Goal: Navigation & Orientation: Understand site structure

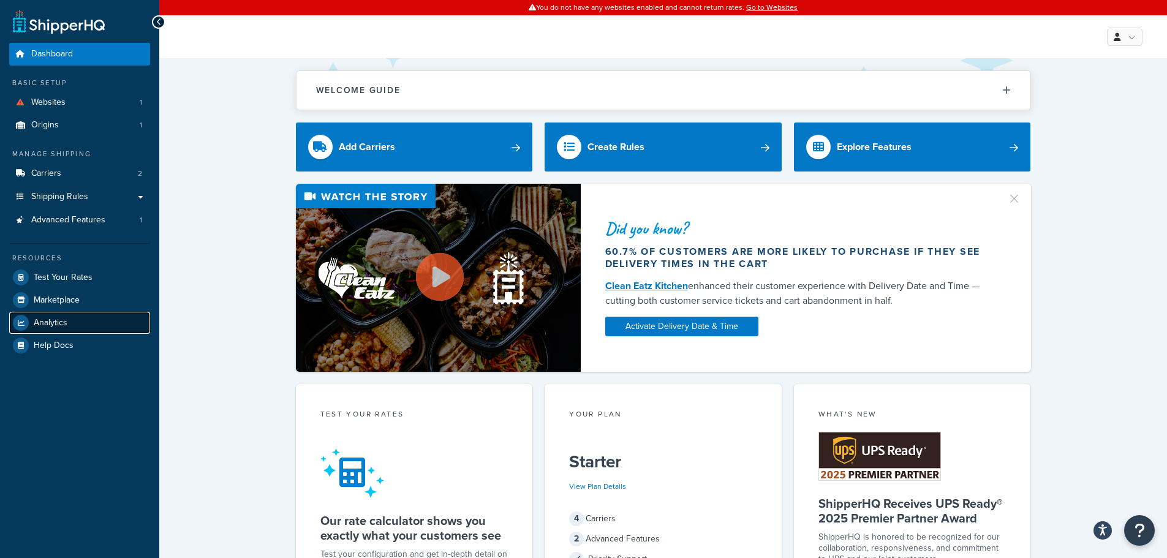
click at [63, 326] on span "Analytics" at bounding box center [51, 323] width 34 height 10
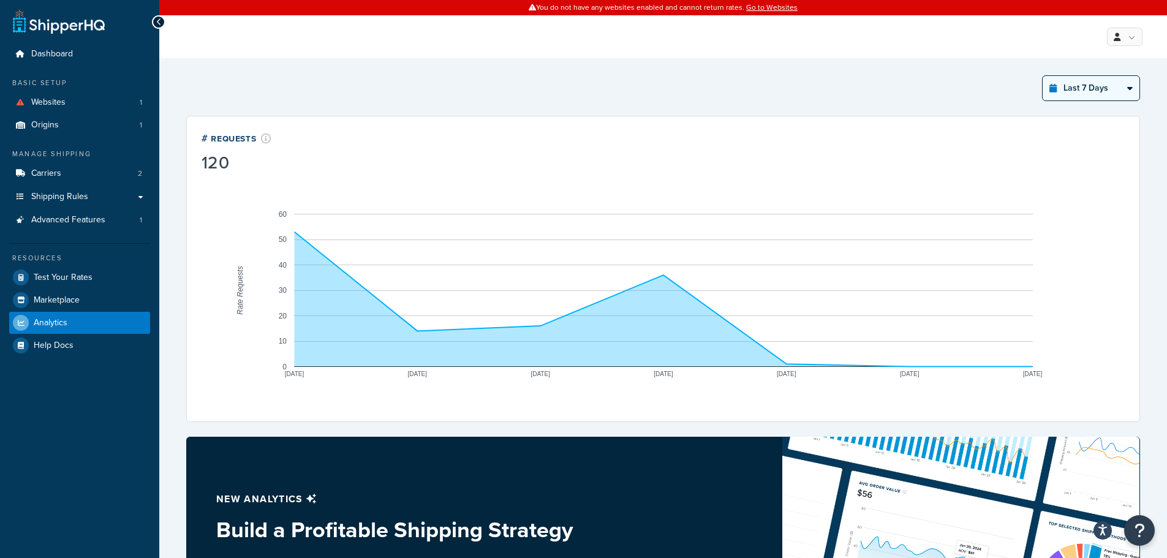
click at [1084, 85] on select "Last 24 Hours Last 7 Days Last 30 Days Last 3 Months Last 6 Months Last 12 Mont…" at bounding box center [1090, 88] width 97 height 24
select select "last_year"
click at [1042, 76] on select "Last 24 Hours Last 7 Days Last 30 Days Last 3 Months Last 6 Months Last 12 Mont…" at bounding box center [1090, 88] width 97 height 24
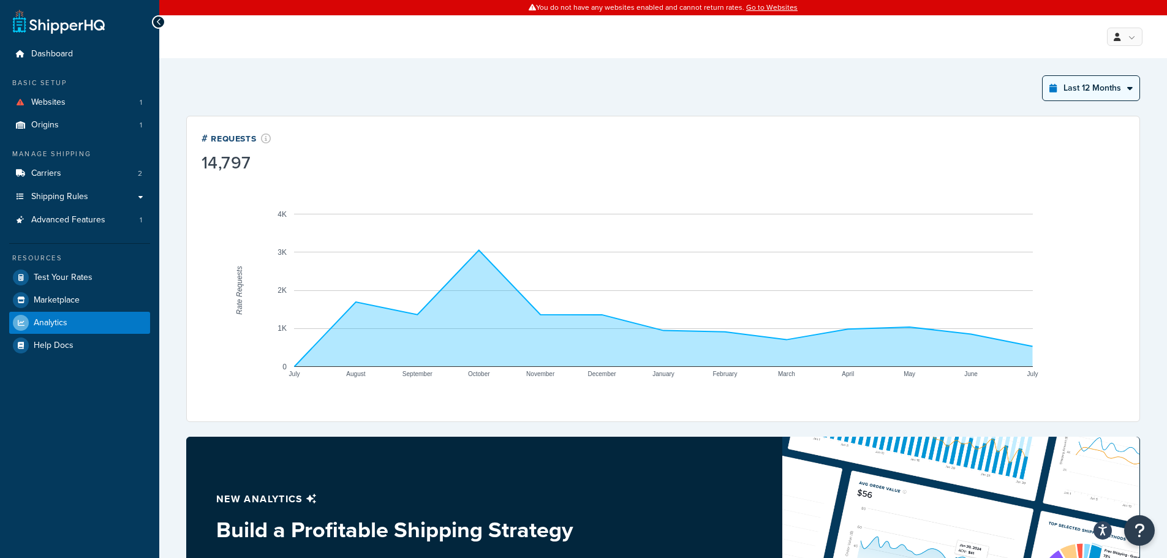
click at [1117, 83] on select "Last 24 Hours Last 7 Days Last 30 Days Last 3 Months Last 6 Months Last 12 Mont…" at bounding box center [1090, 88] width 97 height 24
click at [514, 66] on div "Last 12 Months Select a time period Last 24 Hours Last 7 Days Last 30 Days Last…" at bounding box center [662, 439] width 1007 height 763
click at [1066, 81] on span "Billing" at bounding box center [1068, 86] width 21 height 12
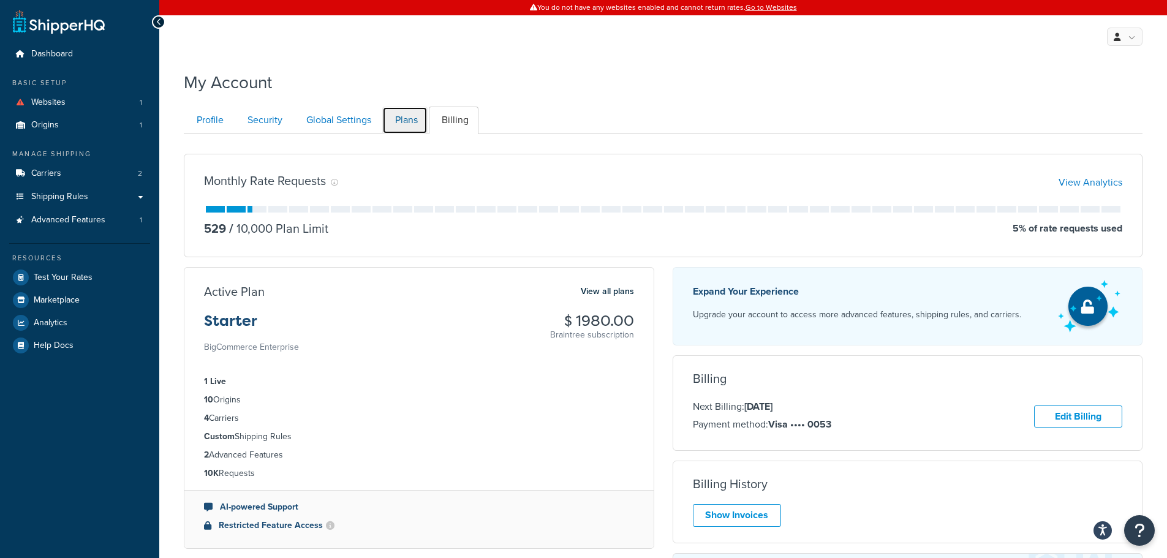
click at [400, 116] on link "Plans" at bounding box center [404, 121] width 45 height 28
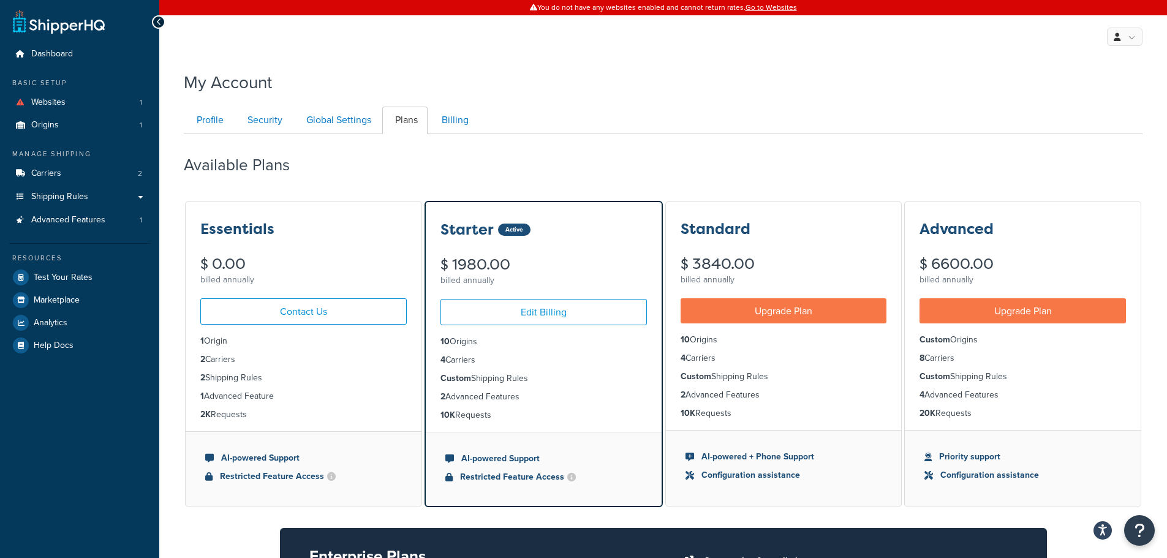
click at [721, 102] on div "Profile Security Global Settings Plans Billing Your Profile contains contact in…" at bounding box center [663, 414] width 958 height 628
click at [85, 209] on link "Advanced Features 1" at bounding box center [79, 220] width 141 height 23
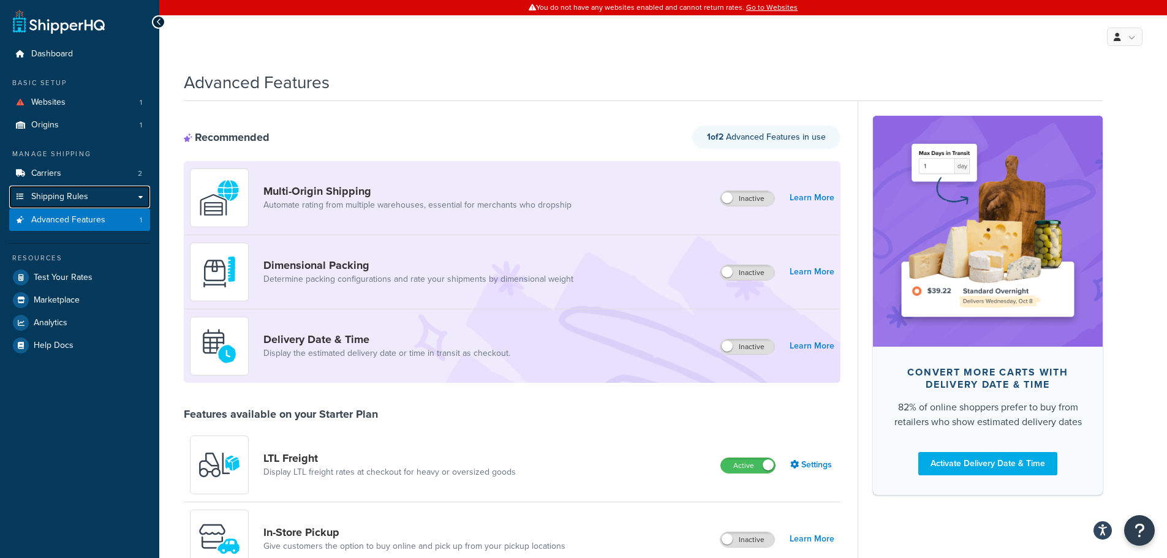
drag, startPoint x: 67, startPoint y: 198, endPoint x: 247, endPoint y: 191, distance: 180.2
click at [67, 198] on span "Shipping Rules" at bounding box center [59, 197] width 57 height 10
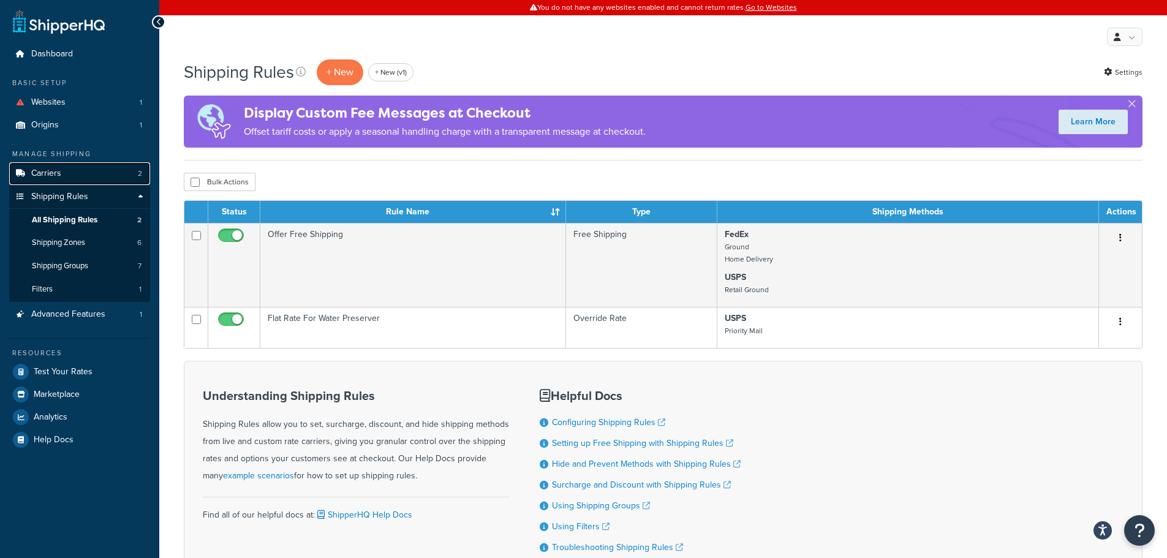
click at [97, 173] on link "Carriers 2" at bounding box center [79, 173] width 141 height 23
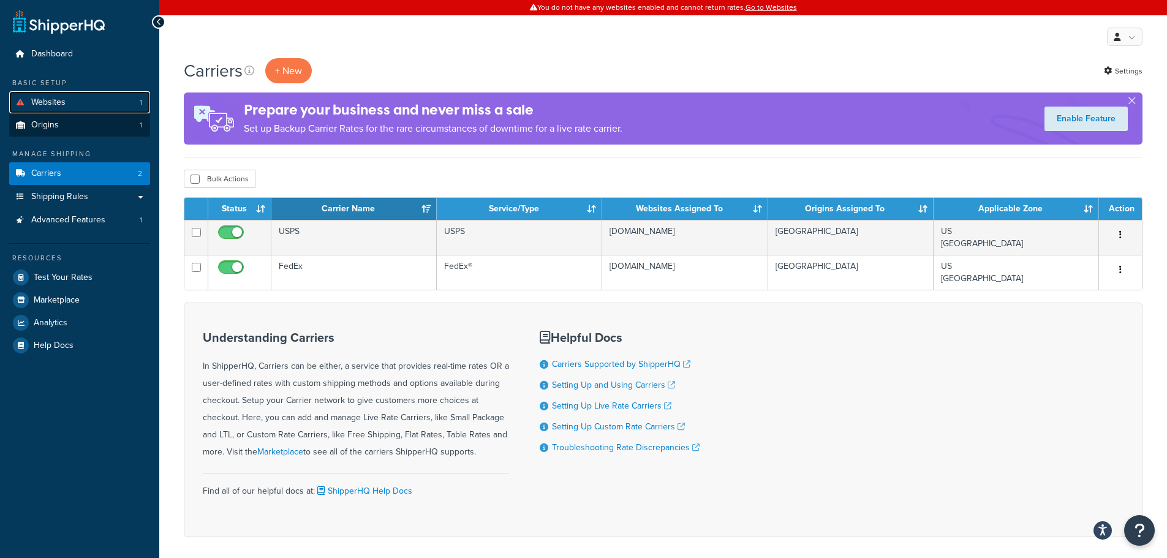
drag, startPoint x: 89, startPoint y: 102, endPoint x: 87, endPoint y: 116, distance: 14.2
click at [89, 103] on link "Websites 1" at bounding box center [79, 102] width 141 height 23
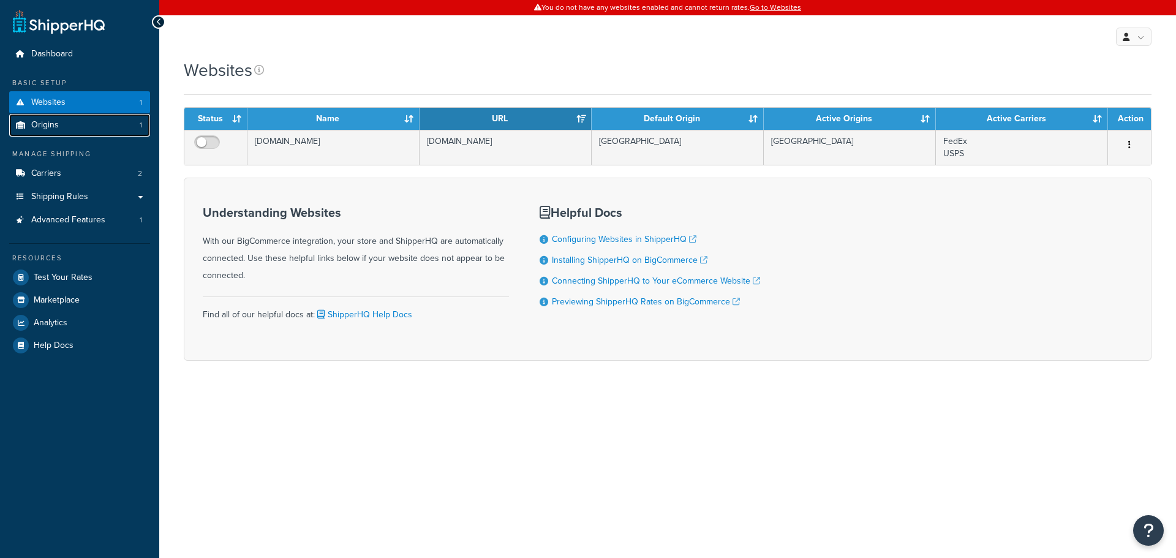
click at [86, 126] on link "Origins 1" at bounding box center [79, 125] width 141 height 23
